Goal: Complete application form

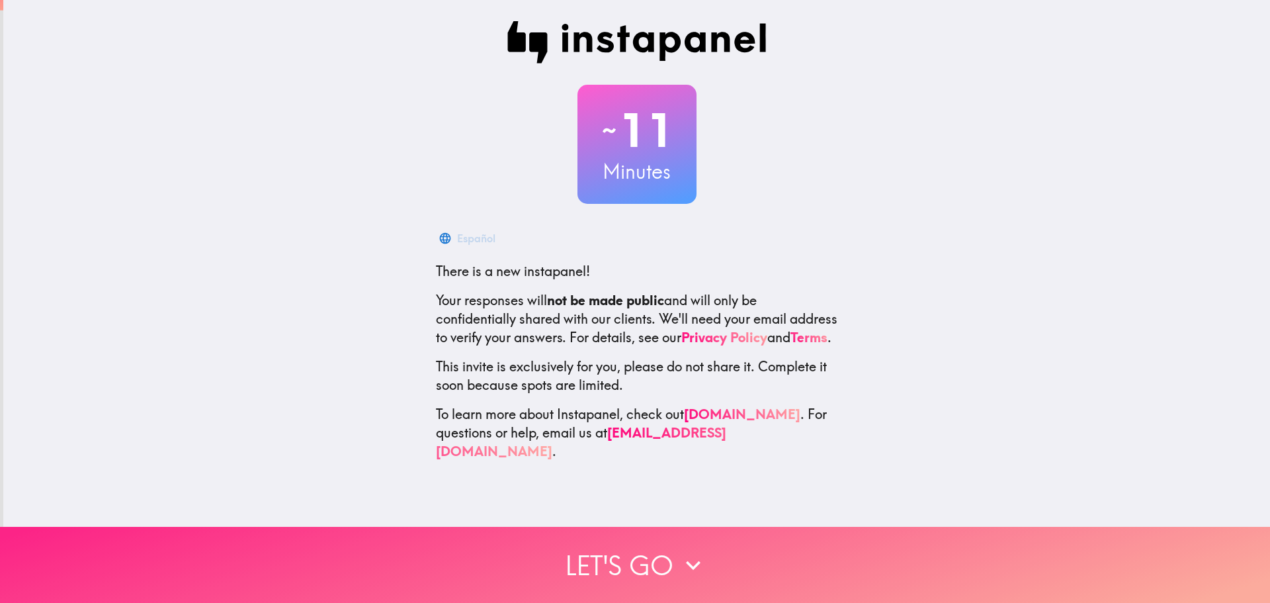
click at [644, 586] on button "Let's go" at bounding box center [635, 565] width 1270 height 76
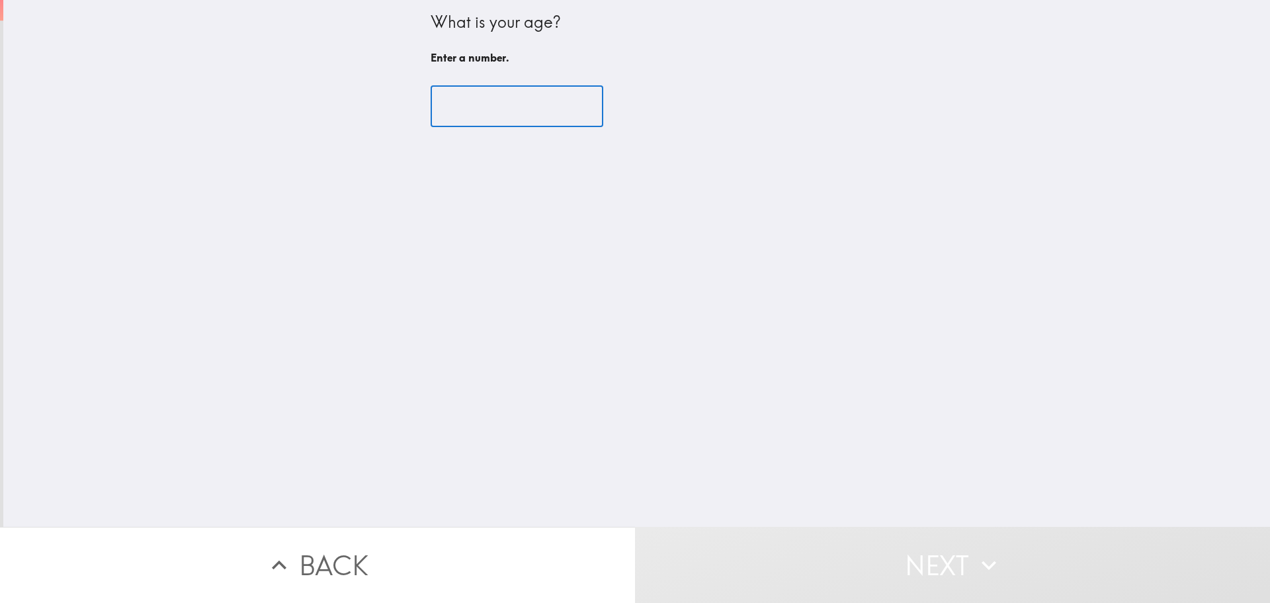
click at [513, 122] on input "number" at bounding box center [517, 106] width 173 height 41
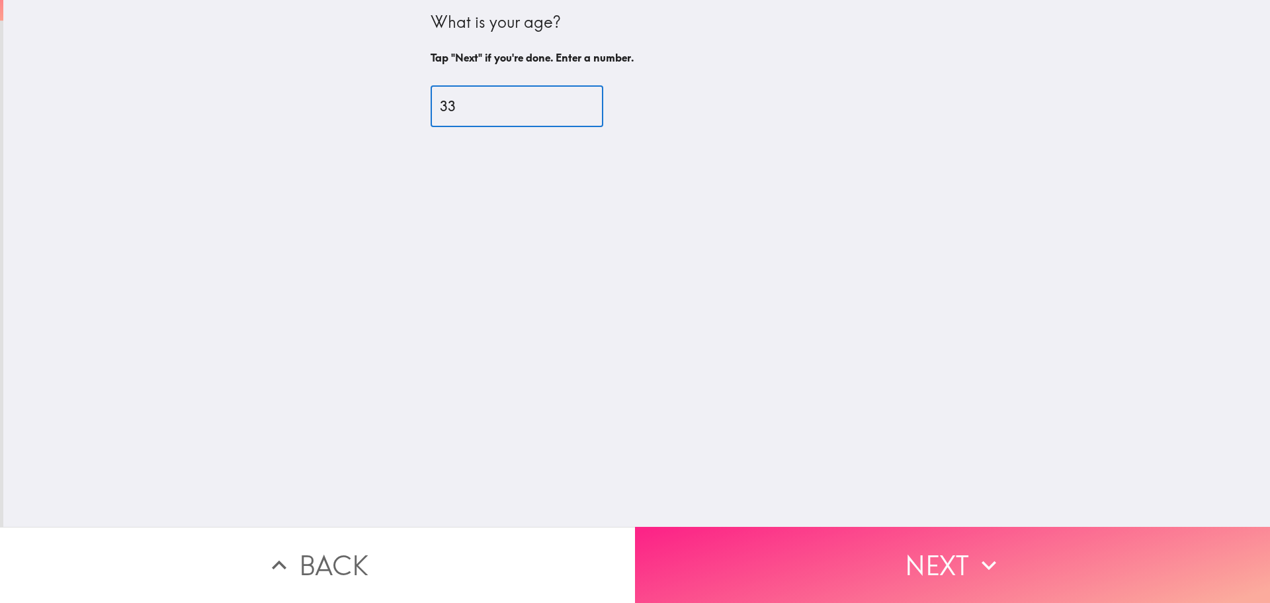
type input "33"
click at [775, 570] on button "Next" at bounding box center [952, 565] width 635 height 76
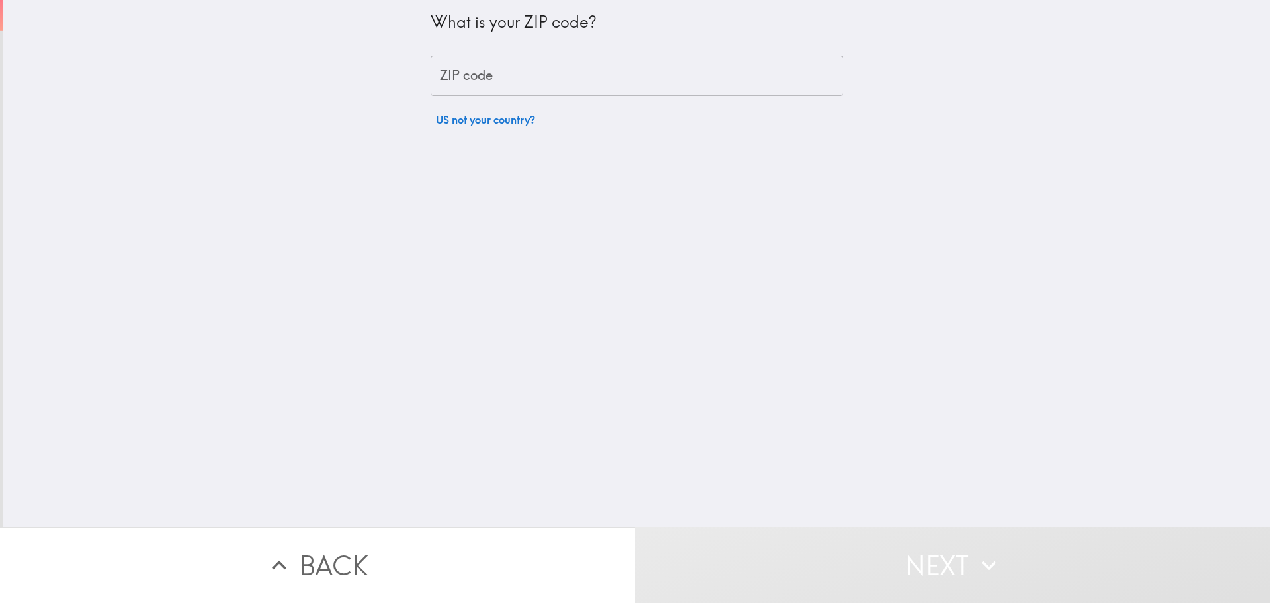
click at [527, 83] on input "ZIP code" at bounding box center [637, 76] width 413 height 41
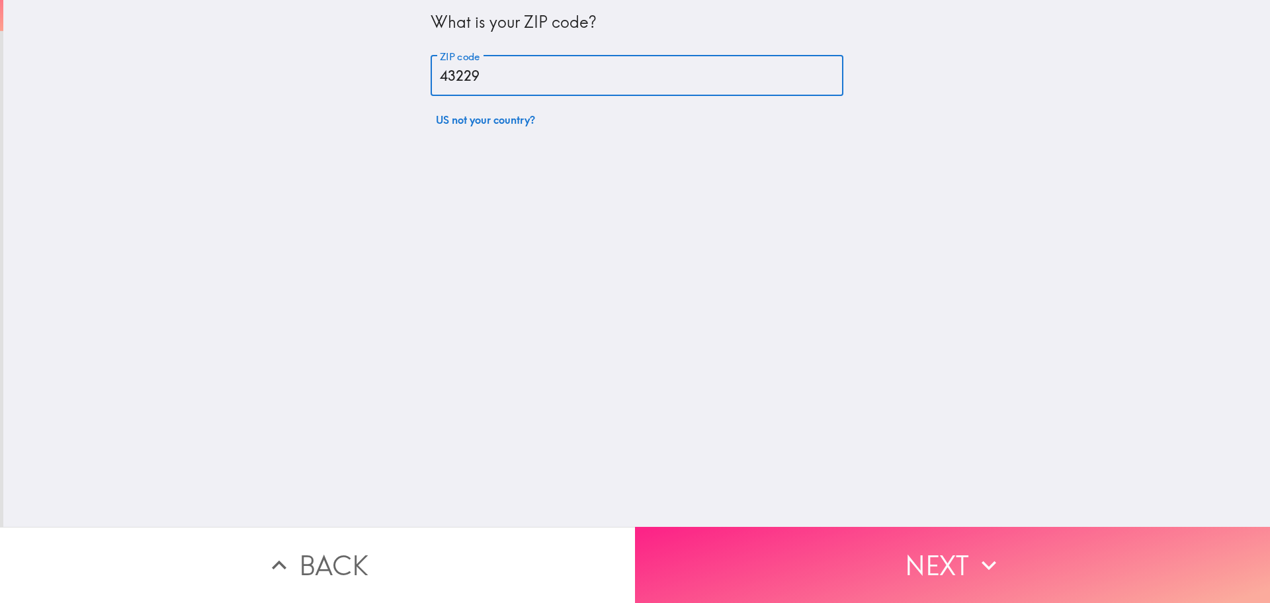
type input "43229"
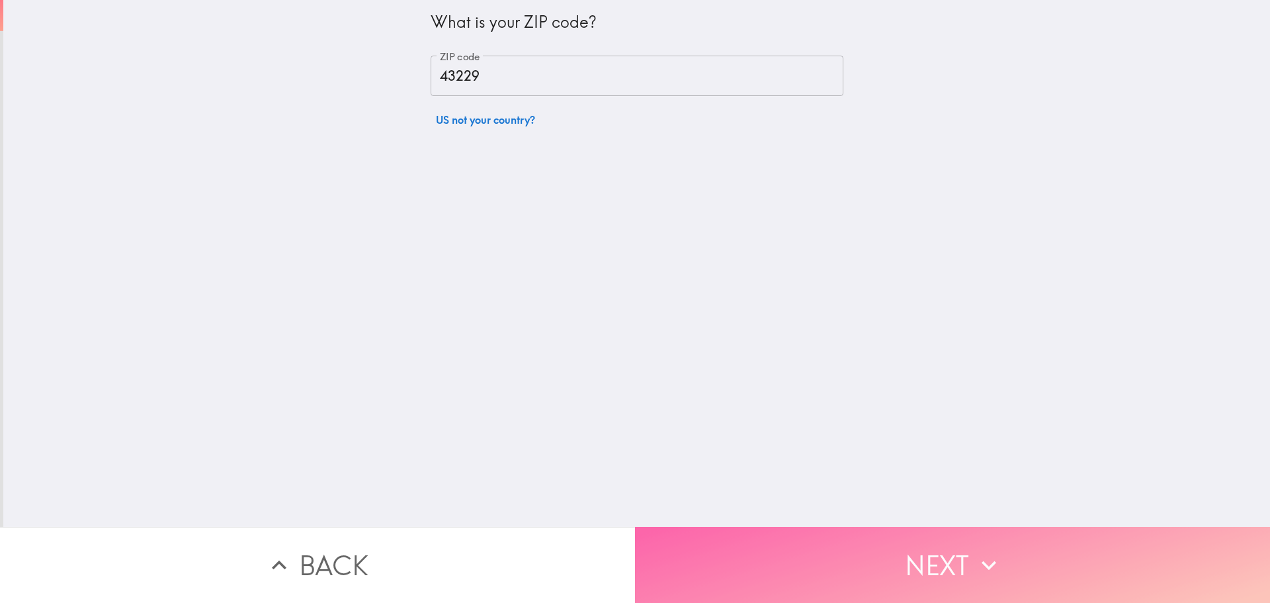
click at [955, 563] on button "Next" at bounding box center [952, 565] width 635 height 76
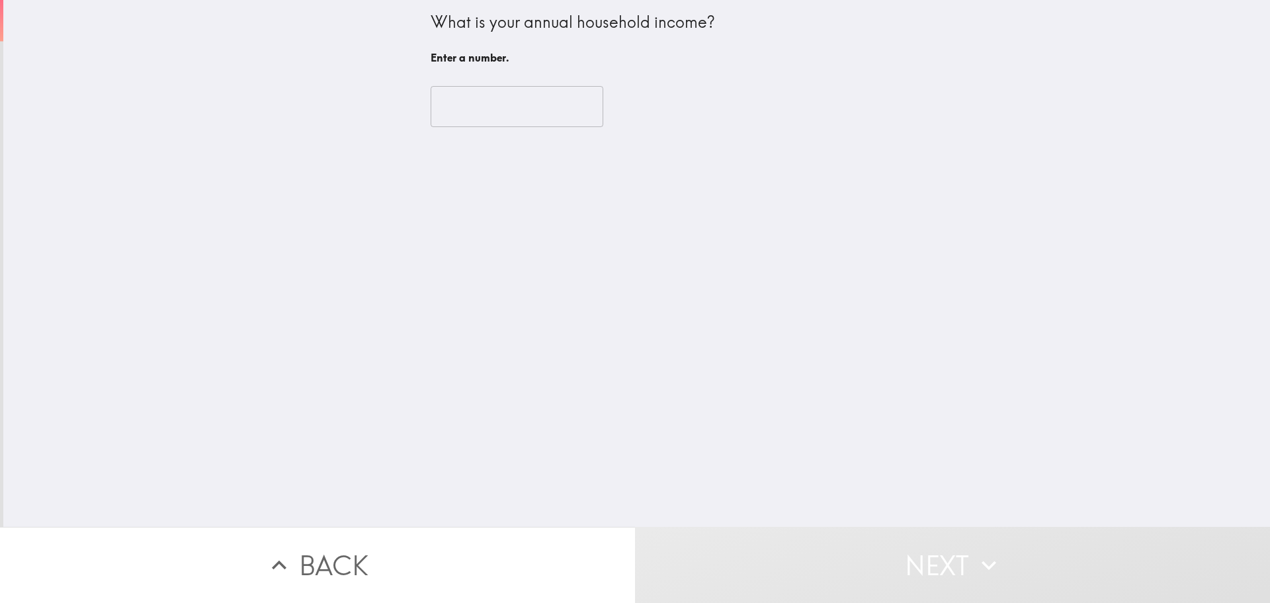
click at [546, 107] on input "number" at bounding box center [517, 106] width 173 height 41
click at [550, 107] on input "number" at bounding box center [517, 106] width 173 height 41
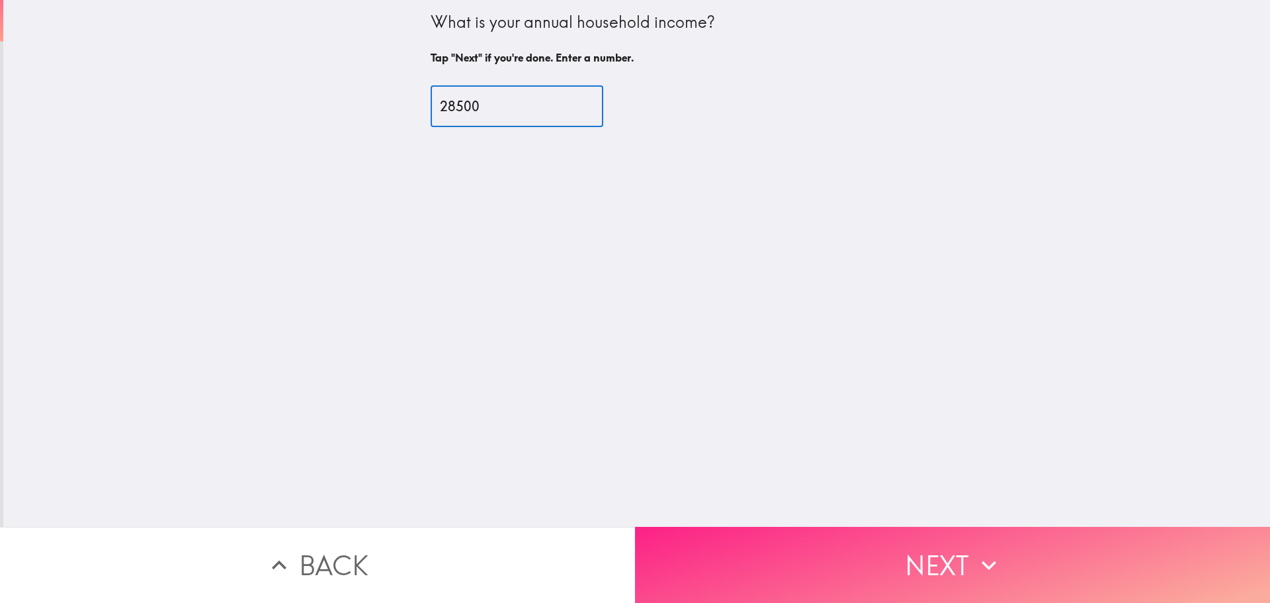
type input "28500"
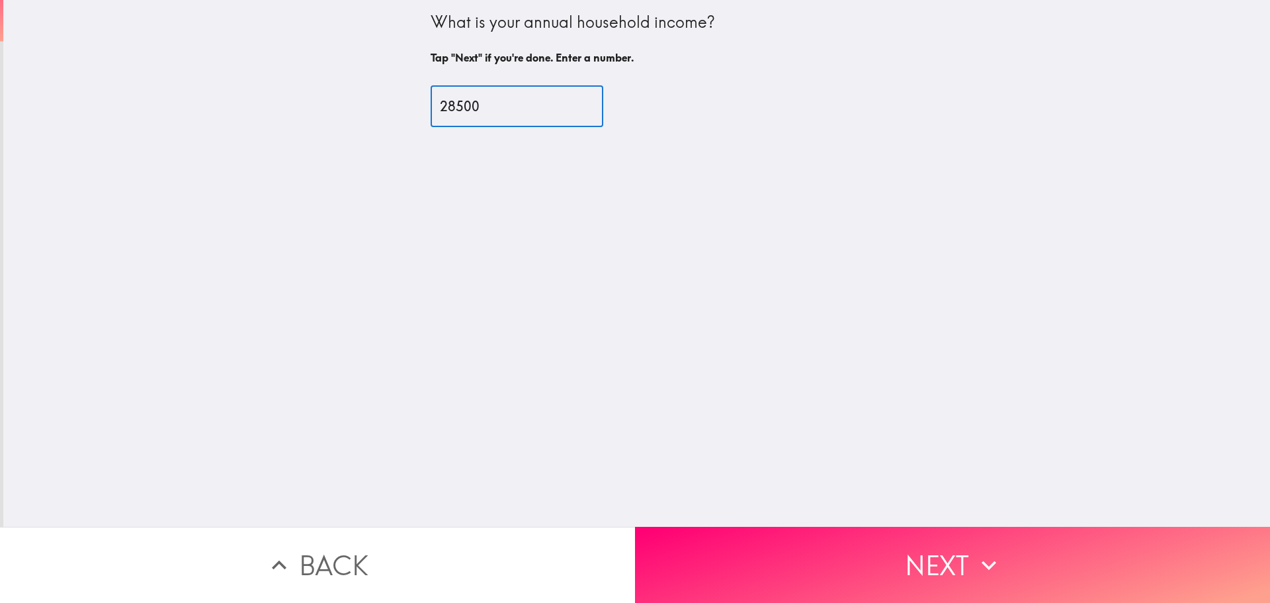
click at [955, 570] on button "Next" at bounding box center [952, 565] width 635 height 76
